Goal: Information Seeking & Learning: Check status

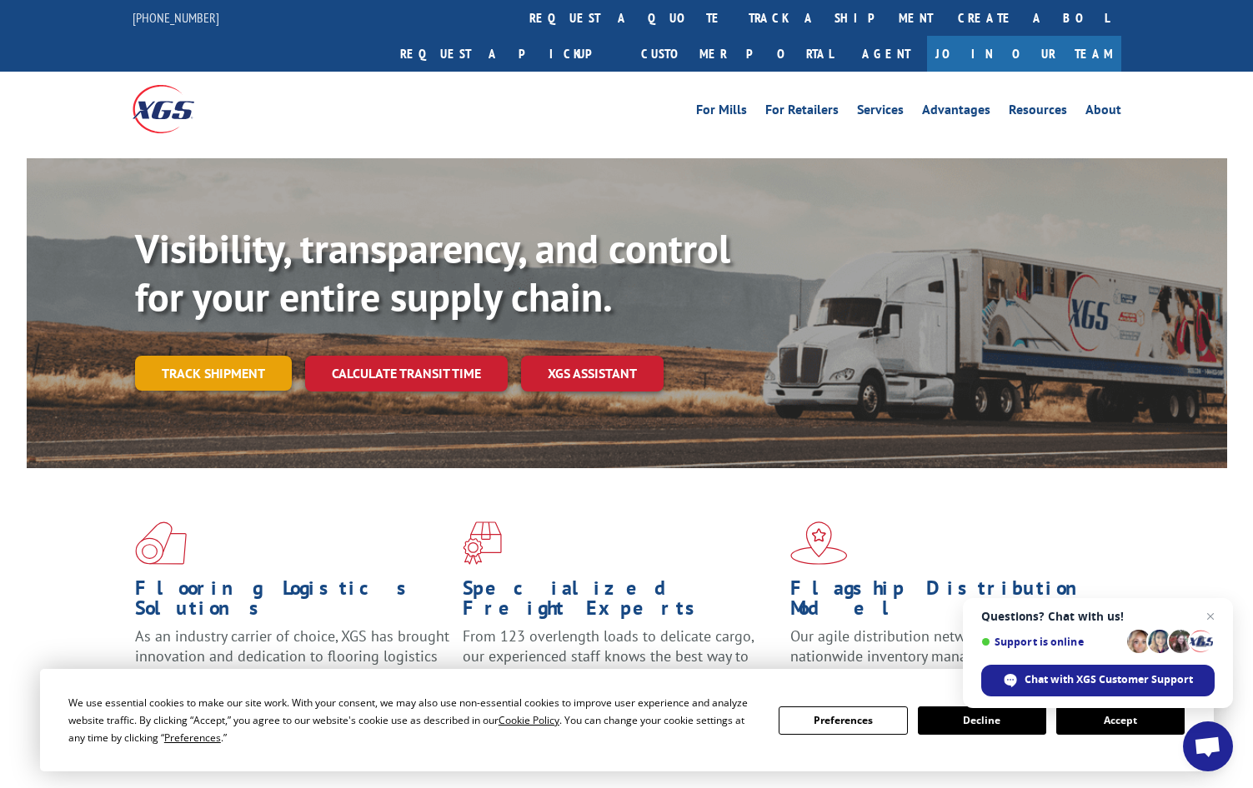
click at [188, 356] on link "Track shipment" at bounding box center [213, 373] width 157 height 35
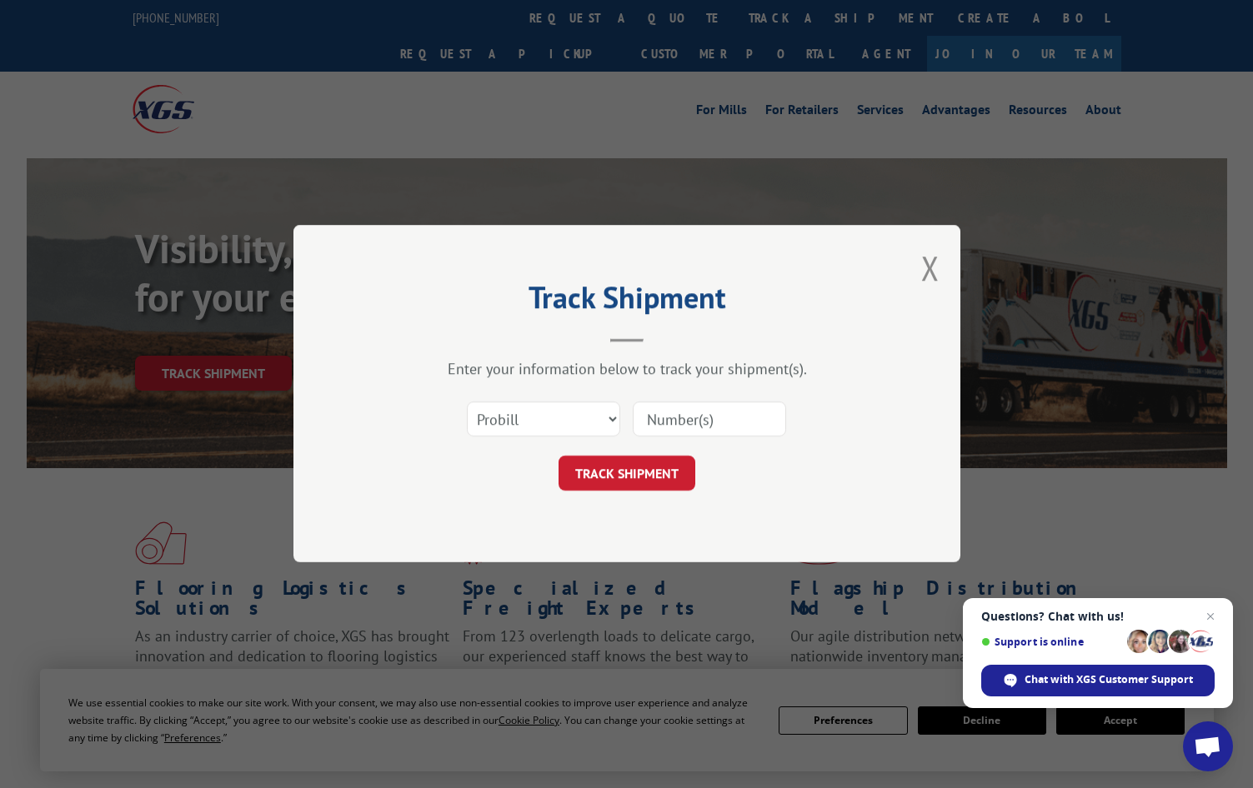
click at [683, 414] on input at bounding box center [709, 420] width 153 height 35
paste input "09820038"
type input "09820038"
click at [646, 464] on button "TRACK SHIPMENT" at bounding box center [626, 474] width 137 height 35
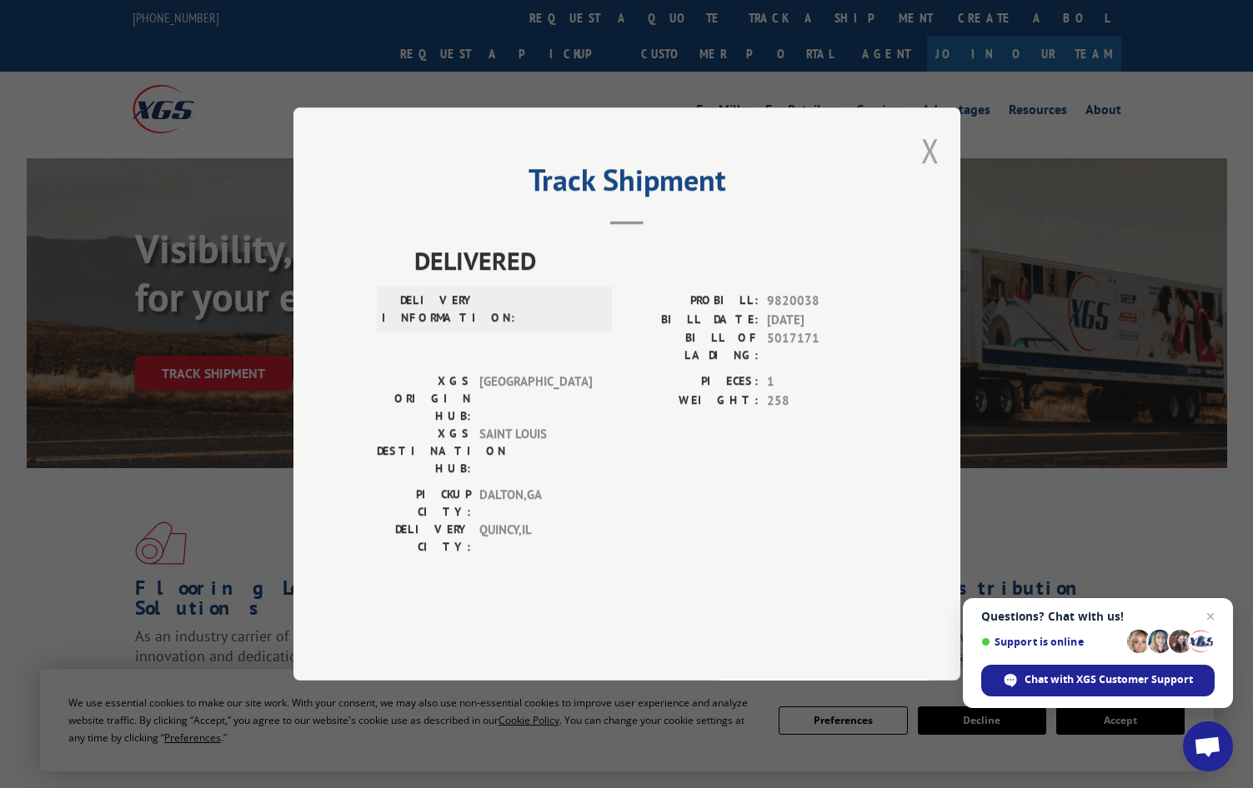
click at [931, 173] on button "Close modal" at bounding box center [930, 150] width 18 height 44
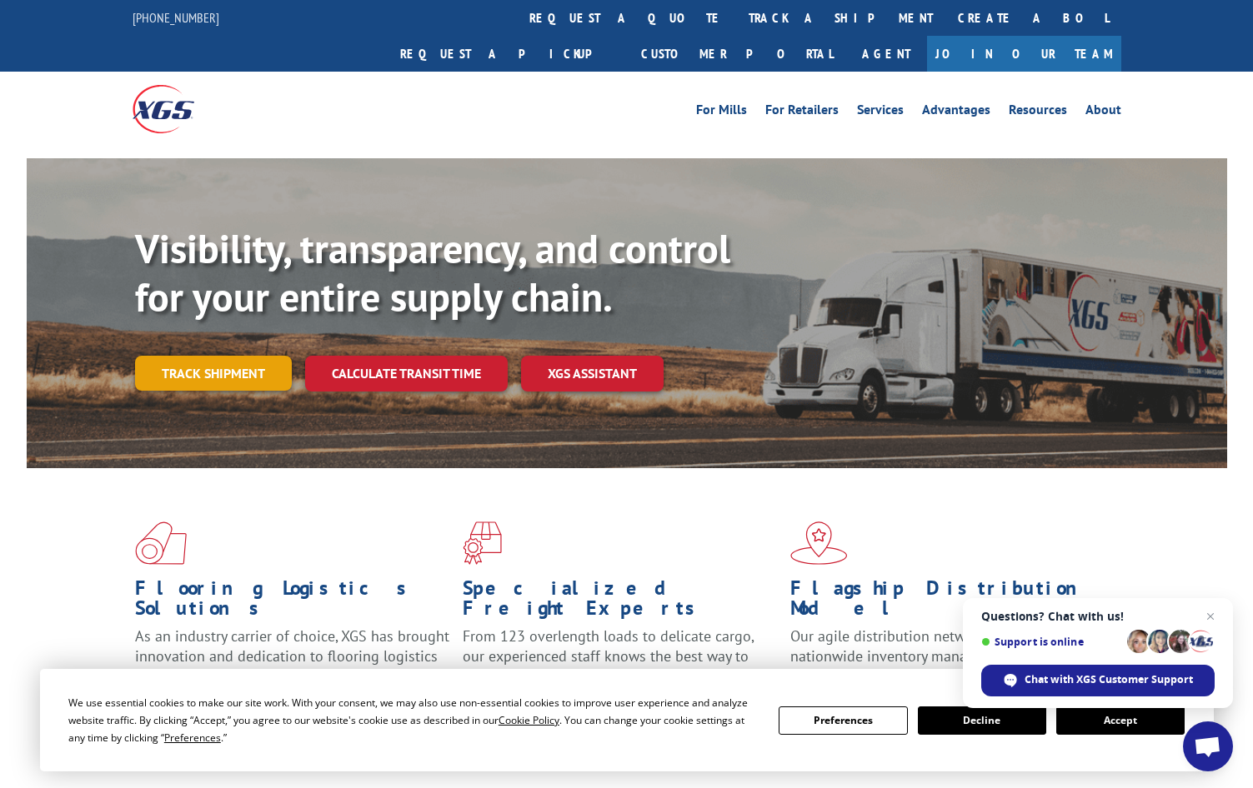
click at [173, 356] on link "Track shipment" at bounding box center [213, 373] width 157 height 35
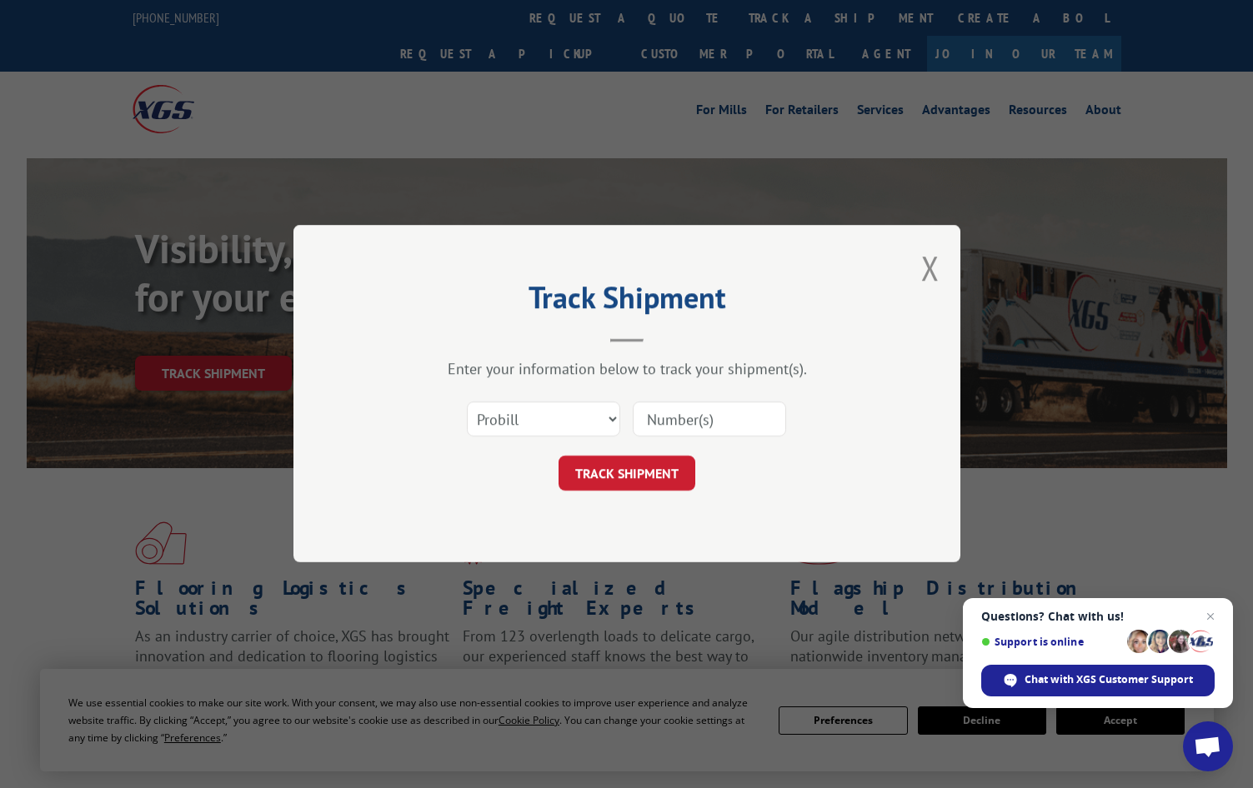
click at [683, 412] on input at bounding box center [709, 420] width 153 height 35
paste input "09820038"
type input "09820038"
click at [645, 468] on button "TRACK SHIPMENT" at bounding box center [626, 474] width 137 height 35
